Goal: Information Seeking & Learning: Check status

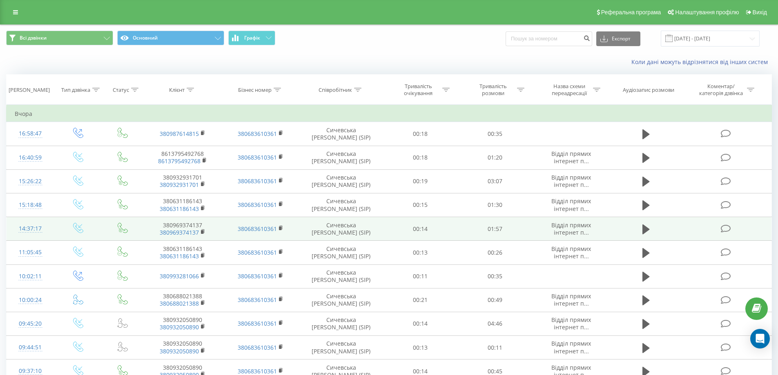
scroll to position [82, 0]
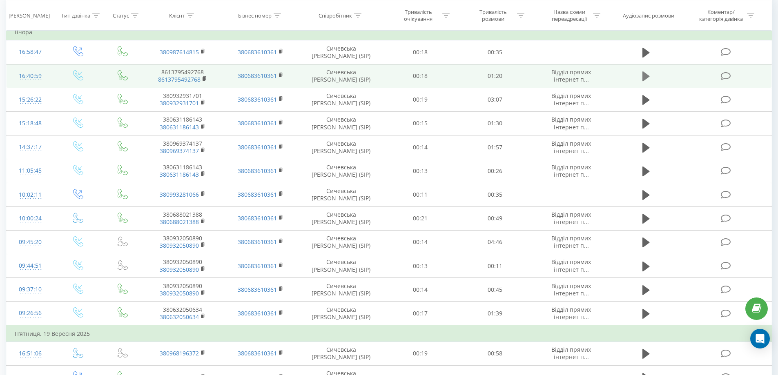
click at [641, 76] on button at bounding box center [646, 76] width 12 height 12
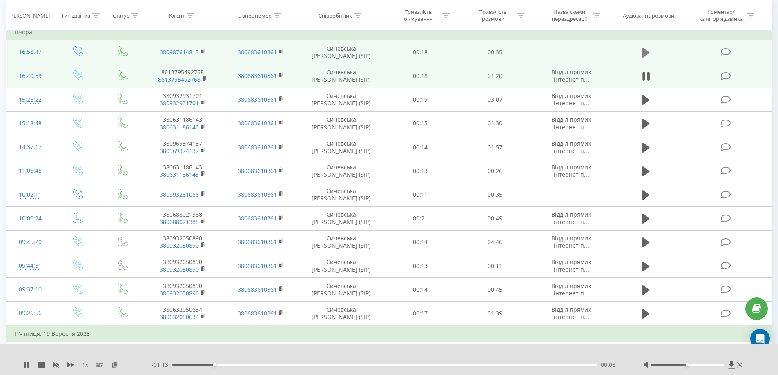
click at [647, 52] on icon at bounding box center [646, 53] width 7 height 10
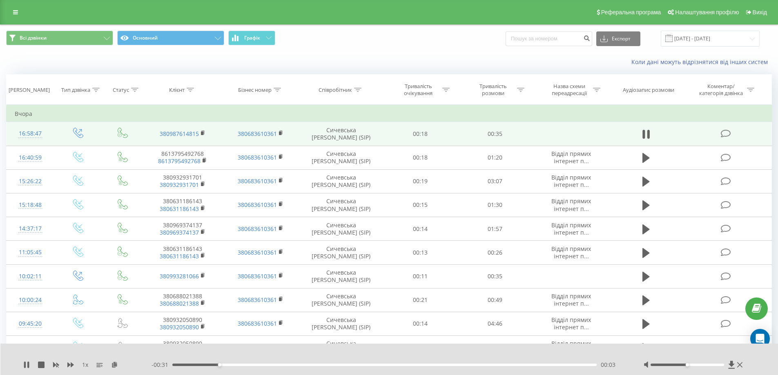
click at [31, 365] on div "1 x" at bounding box center [87, 365] width 128 height 8
click at [10, 17] on link at bounding box center [15, 12] width 15 height 11
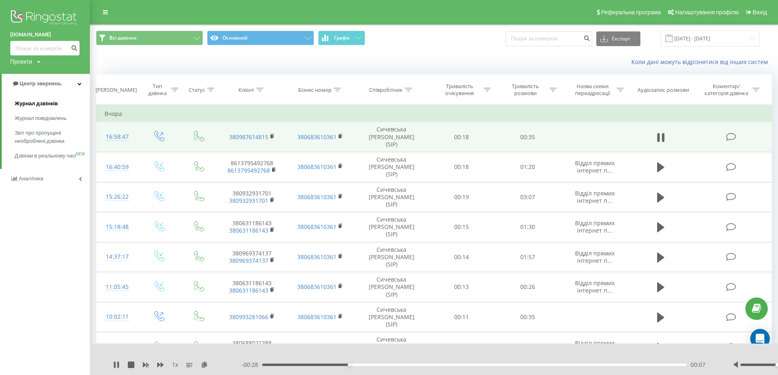
click at [37, 105] on span "Журнал дзвінків" at bounding box center [36, 104] width 43 height 8
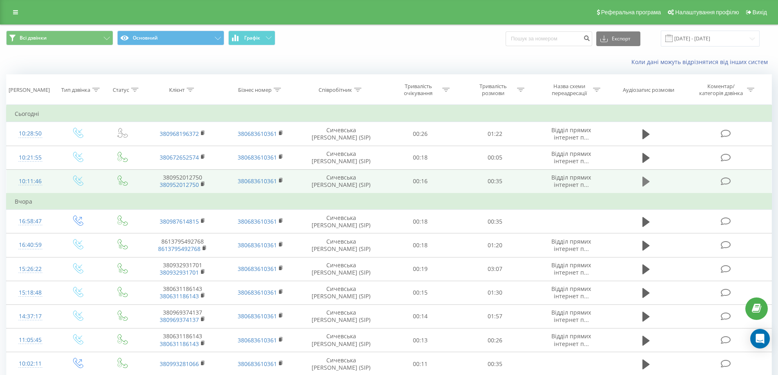
click at [645, 183] on icon at bounding box center [646, 182] width 7 height 10
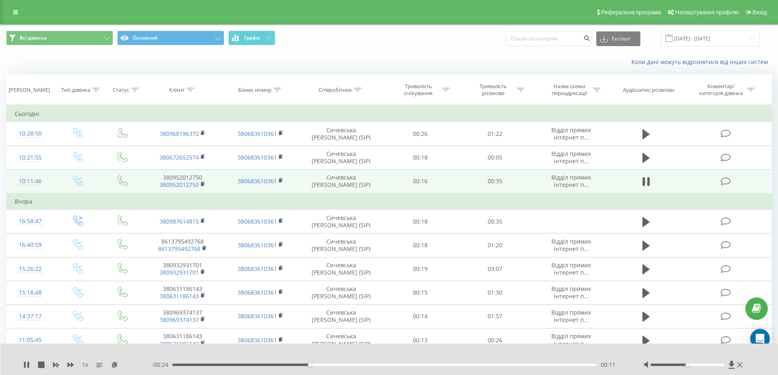
click at [25, 370] on div "1 x - 00:24 00:11 00:11" at bounding box center [389, 359] width 778 height 31
click at [25, 367] on icon at bounding box center [25, 365] width 2 height 7
click at [201, 184] on span "380952012750" at bounding box center [182, 184] width 61 height 7
click at [203, 184] on rect at bounding box center [202, 185] width 2 height 4
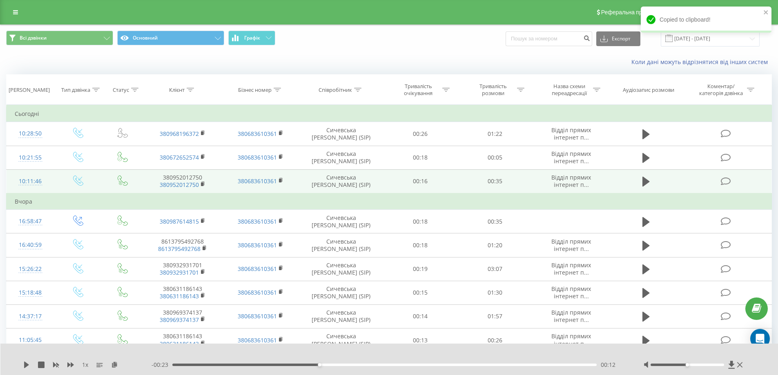
click at [144, 187] on td "380952012750 380952012750" at bounding box center [183, 182] width 78 height 24
click at [180, 180] on td "380952012750 380952012750" at bounding box center [183, 182] width 78 height 24
click at [180, 183] on link "380952012750" at bounding box center [179, 185] width 39 height 8
click at [203, 183] on rect at bounding box center [202, 185] width 2 height 4
